Goal: Transaction & Acquisition: Purchase product/service

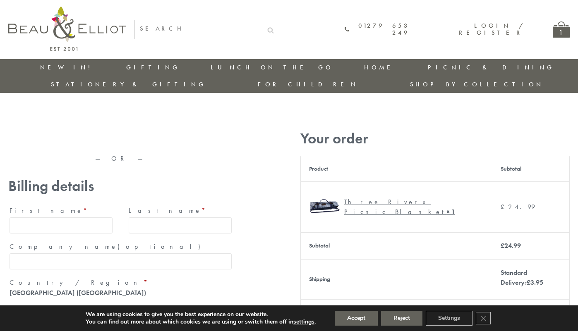
type input "maria33@yahoo.com"
type input "Maria"
type input "Williams"
type input "23, Scottsdale, Happytown"
type input "London"
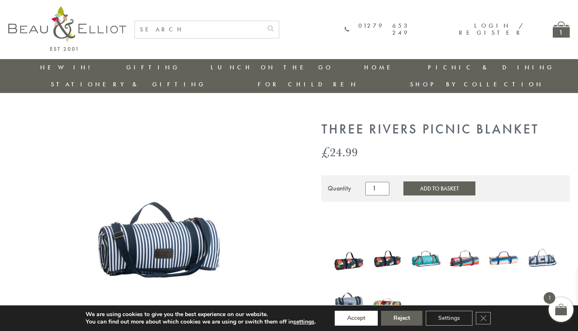
click at [357, 319] on button "Accept" at bounding box center [356, 318] width 43 height 15
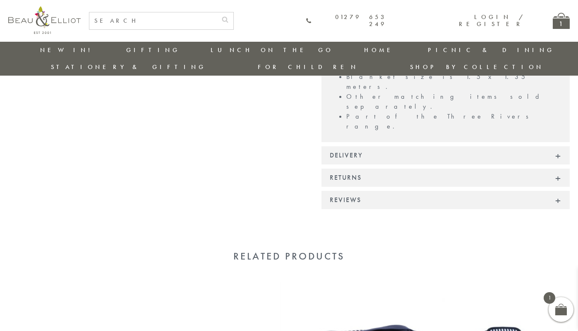
scroll to position [602, 0]
